Goal: Task Accomplishment & Management: Use online tool/utility

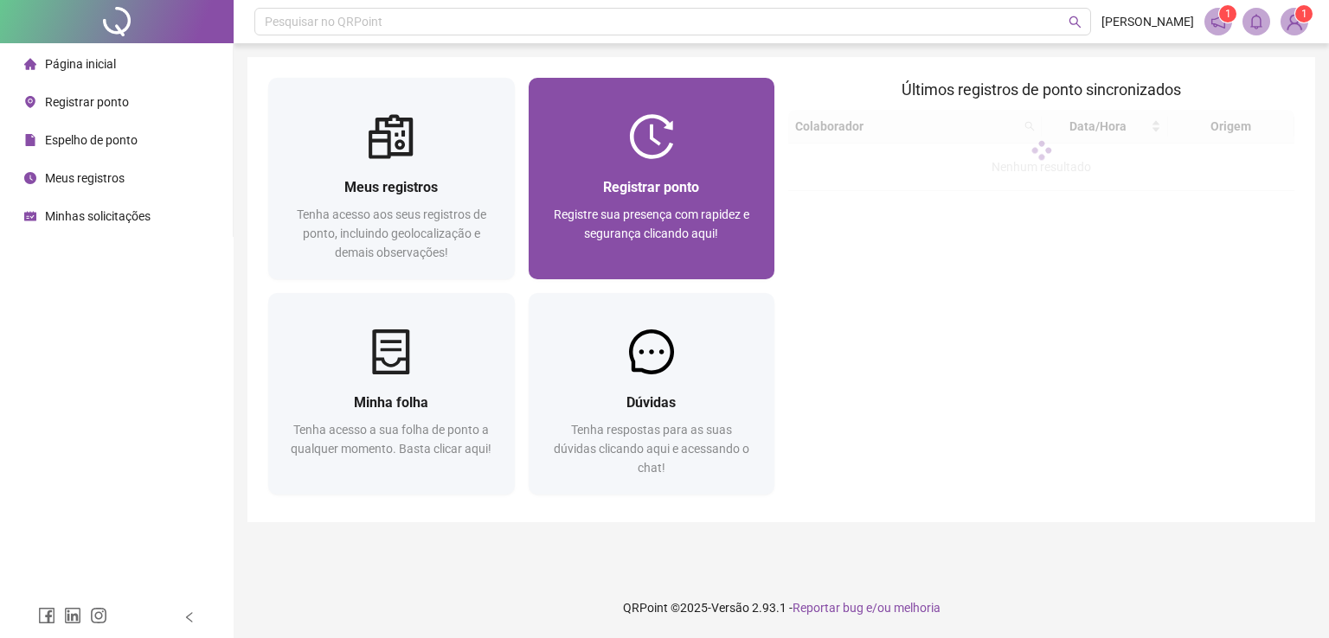
click at [677, 179] on span "Registrar ponto" at bounding box center [651, 187] width 96 height 16
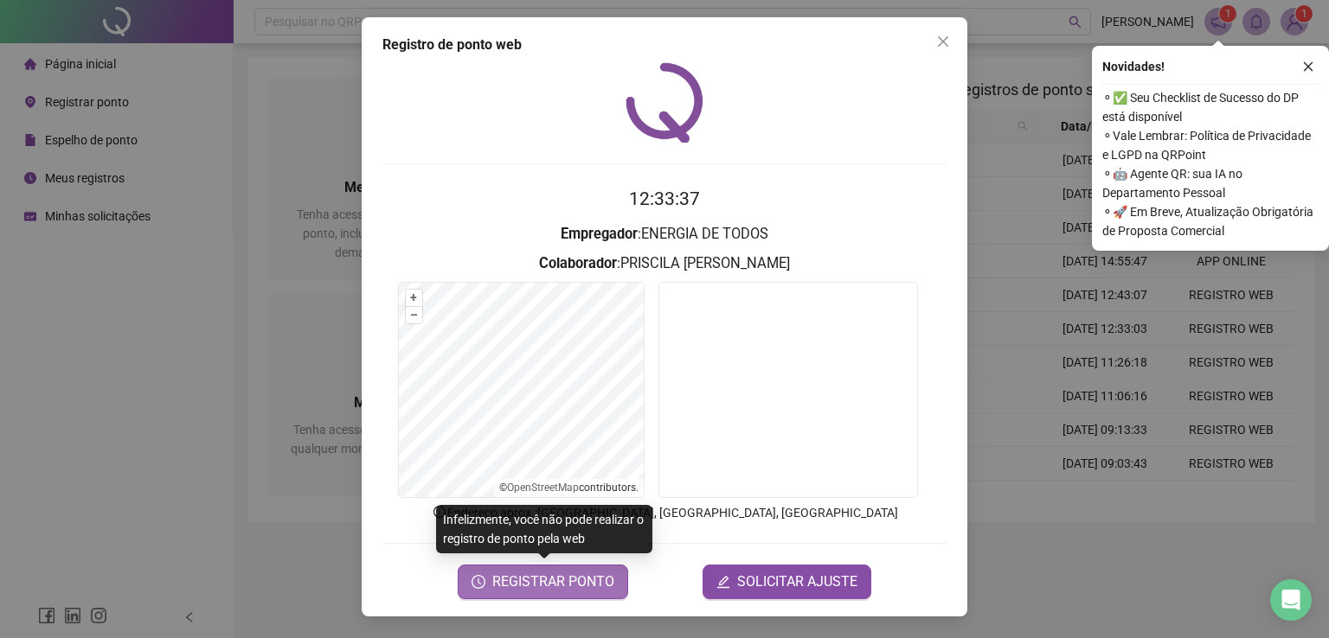
click at [545, 580] on span "REGISTRAR PONTO" at bounding box center [553, 582] width 122 height 21
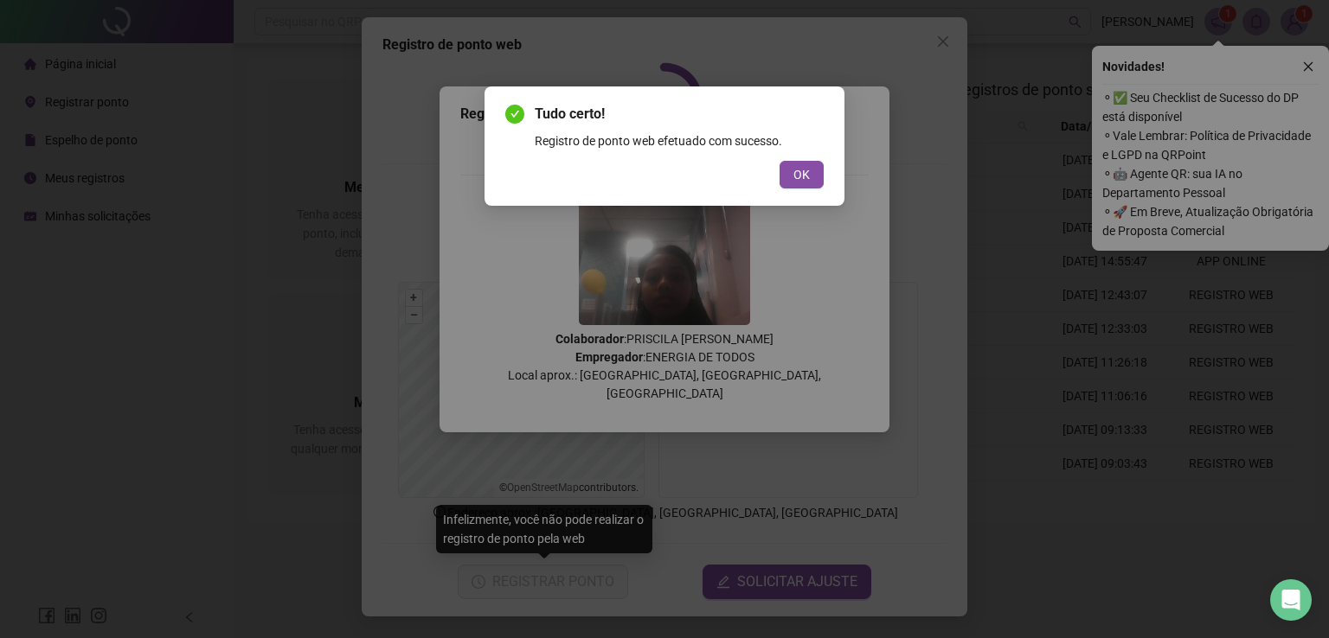
drag, startPoint x: 805, startPoint y: 174, endPoint x: 644, endPoint y: 207, distance: 164.2
click at [804, 174] on span "OK" at bounding box center [801, 174] width 16 height 19
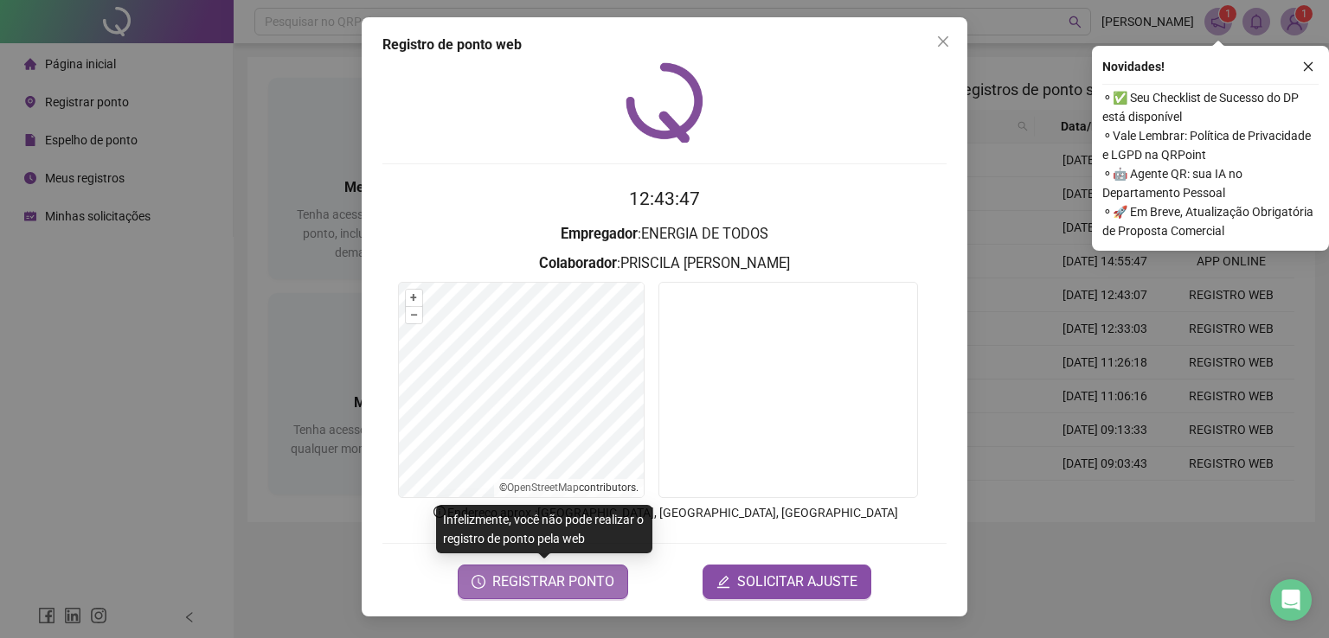
click at [604, 574] on span "REGISTRAR PONTO" at bounding box center [553, 582] width 122 height 21
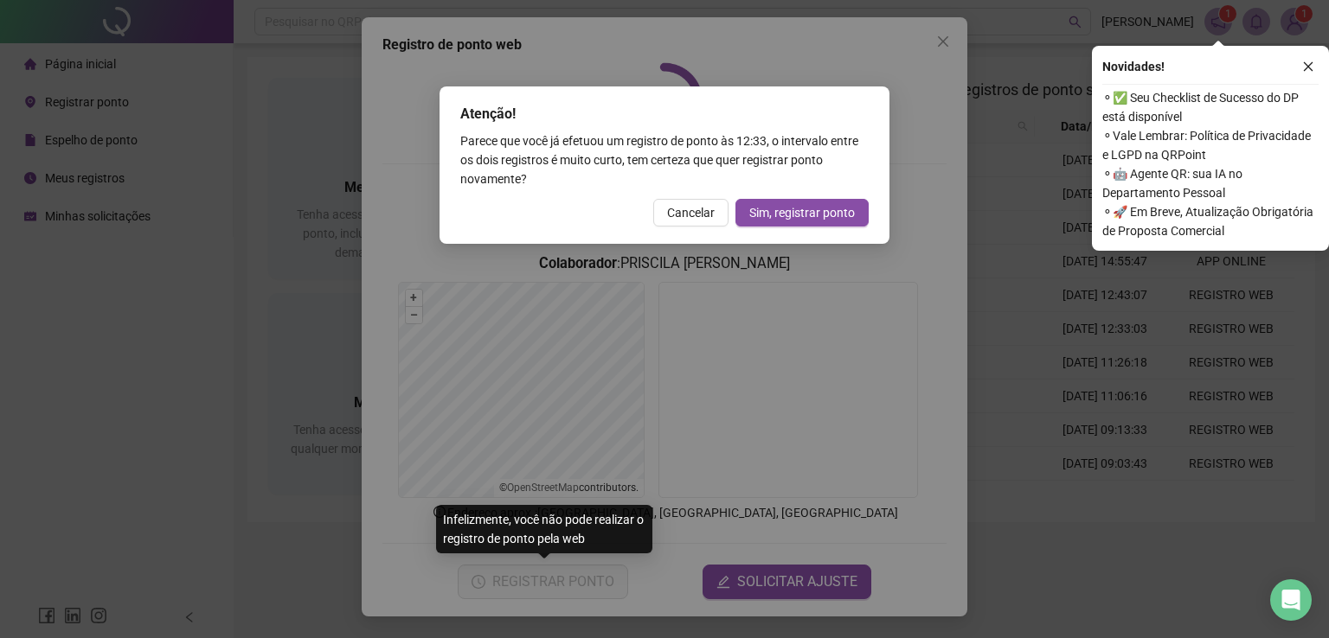
click at [811, 215] on span "Sim, registrar ponto" at bounding box center [802, 212] width 106 height 19
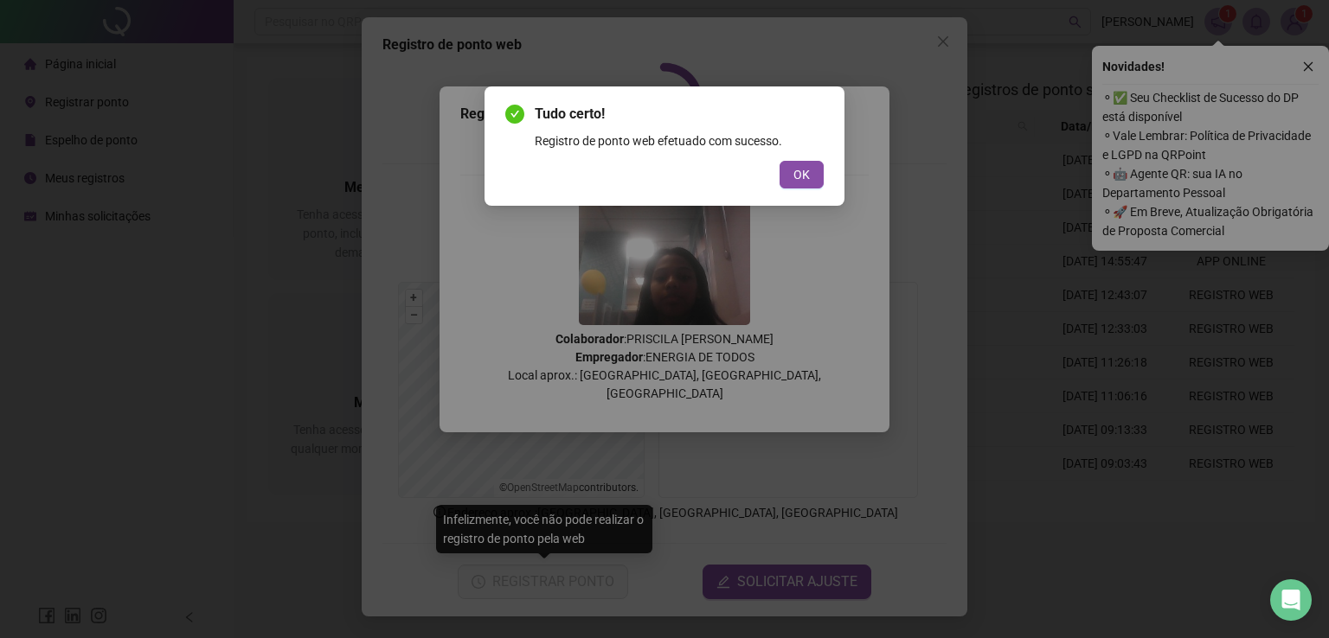
click at [795, 181] on span "OK" at bounding box center [801, 174] width 16 height 19
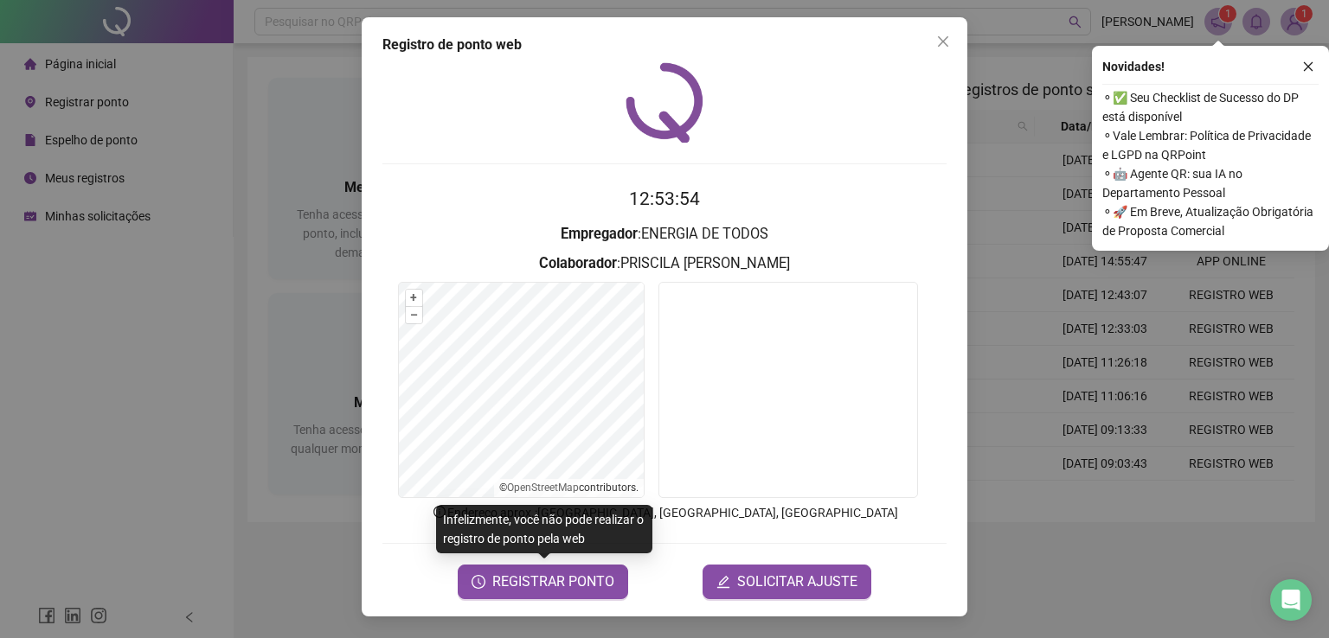
click at [125, 320] on div "Registro de ponto web 12:53:54 Empregador : ENERGIA DE TODOS Colaborador : PRIS…" at bounding box center [664, 319] width 1329 height 638
